Goal: Navigation & Orientation: Find specific page/section

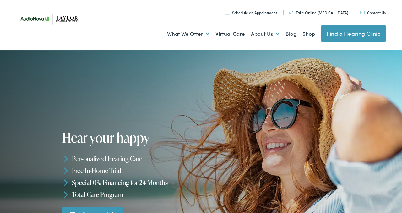
click at [32, 19] on img at bounding box center [50, 19] width 69 height 24
click at [352, 33] on link "Find a Hearing Clinic" at bounding box center [353, 33] width 65 height 17
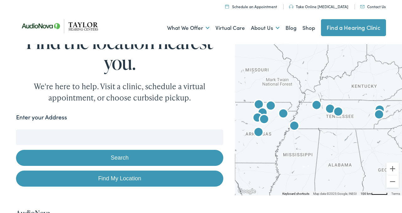
click at [136, 141] on input "Enter your Address" at bounding box center [119, 137] width 207 height 16
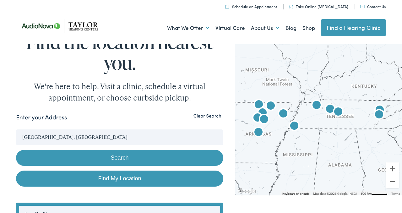
click at [109, 157] on button "Search" at bounding box center [119, 158] width 207 height 16
click at [124, 157] on button "Search" at bounding box center [119, 158] width 207 height 16
click at [116, 181] on link "Find My Location" at bounding box center [119, 178] width 207 height 16
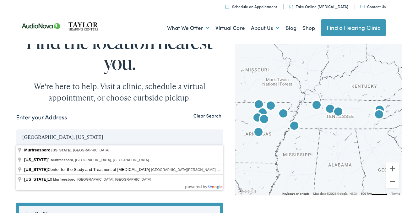
click at [81, 137] on input "Murfreesboro, Tennessee" at bounding box center [119, 137] width 207 height 16
type input "Murfreesboro, Tennessee, USA"
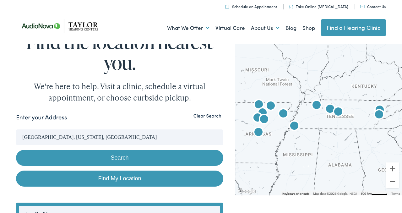
click at [121, 157] on button "Search" at bounding box center [119, 158] width 207 height 16
click at [337, 111] on img "AudioNova" at bounding box center [338, 112] width 15 height 15
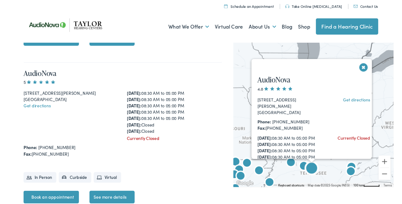
scroll to position [792, 0]
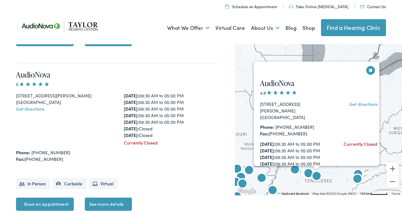
click at [360, 104] on link "Get directions" at bounding box center [363, 103] width 28 height 6
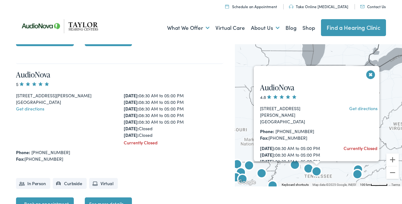
click at [353, 108] on link "Get directions" at bounding box center [363, 108] width 28 height 6
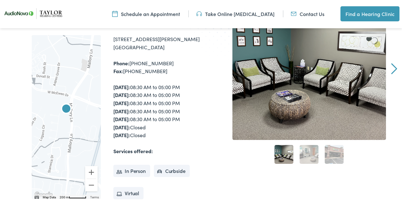
scroll to position [102, 0]
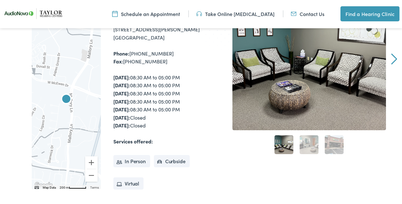
click at [67, 98] on img "AudioNova" at bounding box center [66, 99] width 15 height 15
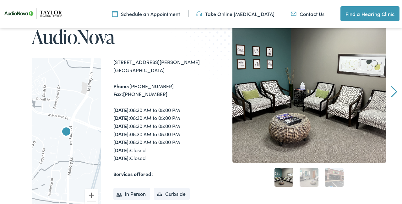
scroll to position [69, 0]
drag, startPoint x: 113, startPoint y: 62, endPoint x: 158, endPoint y: 69, distance: 45.4
click at [158, 69] on div "[STREET_ADDRESS][PERSON_NAME]" at bounding box center [157, 66] width 88 height 16
